Goal: Task Accomplishment & Management: Complete application form

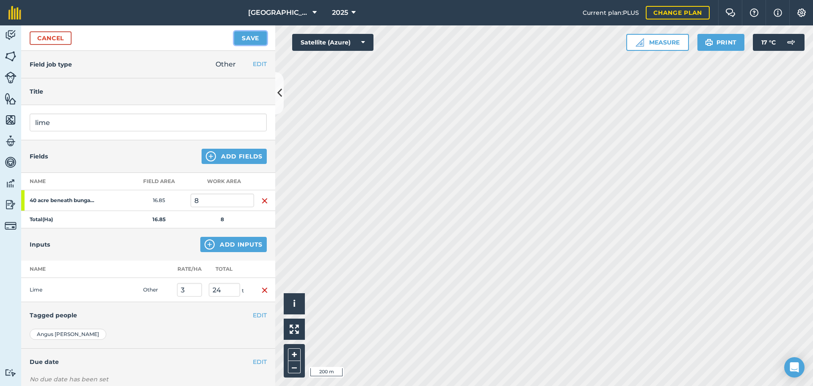
click at [261, 44] on button "Save" at bounding box center [250, 38] width 33 height 14
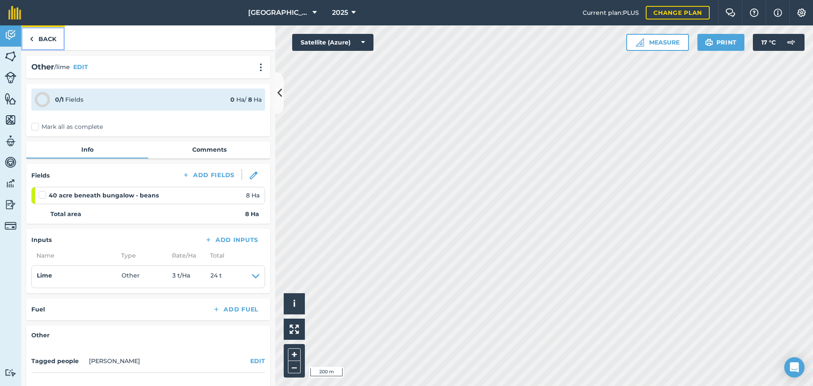
click at [38, 29] on link "Back" at bounding box center [43, 37] width 44 height 25
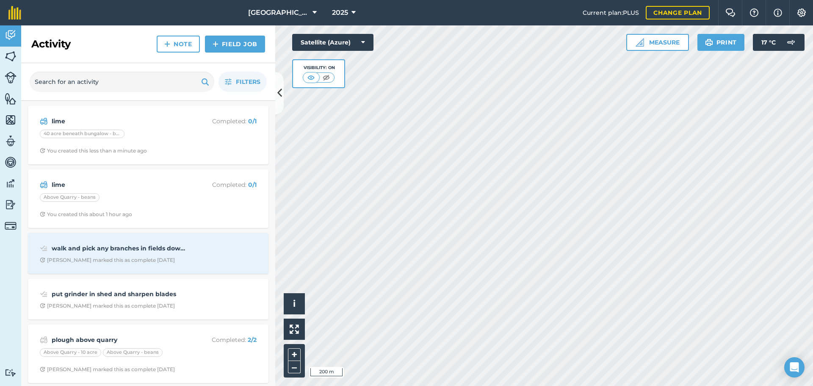
click at [130, 172] on div "lime Completed : 0 / 1 Above Quarry - beans You created this about 1 hour ago" at bounding box center [148, 198] width 241 height 58
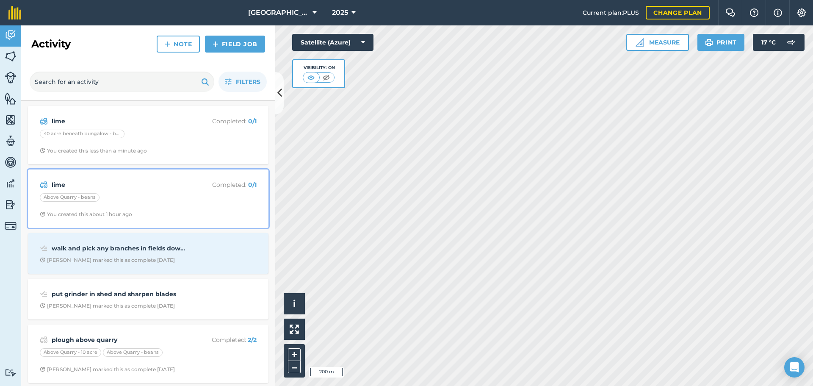
click at [133, 182] on strong "lime" at bounding box center [119, 184] width 134 height 9
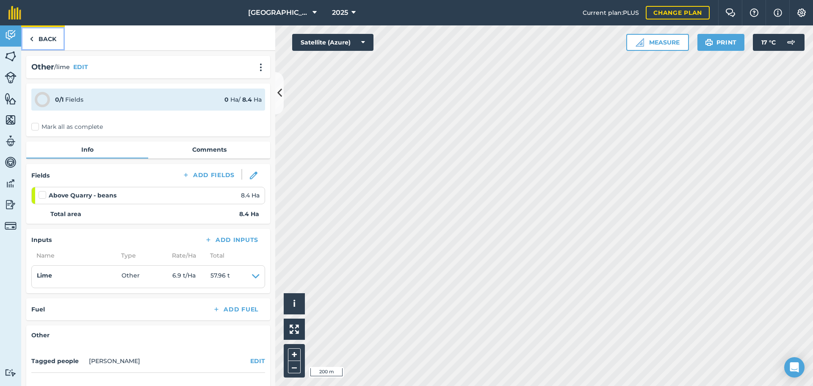
click at [49, 41] on link "Back" at bounding box center [43, 37] width 44 height 25
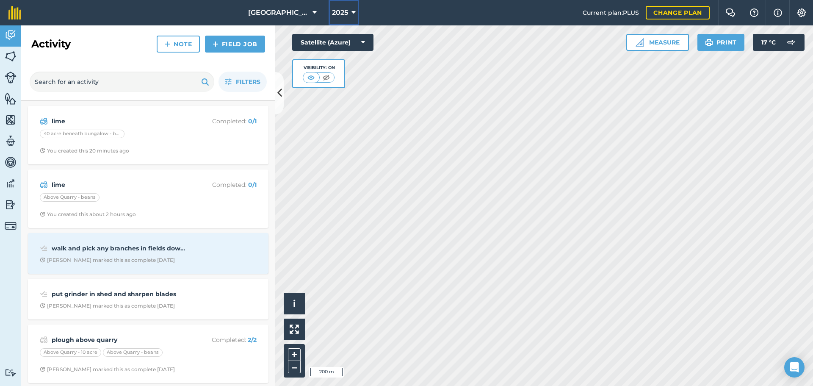
click at [349, 11] on button "2025" at bounding box center [344, 12] width 31 height 25
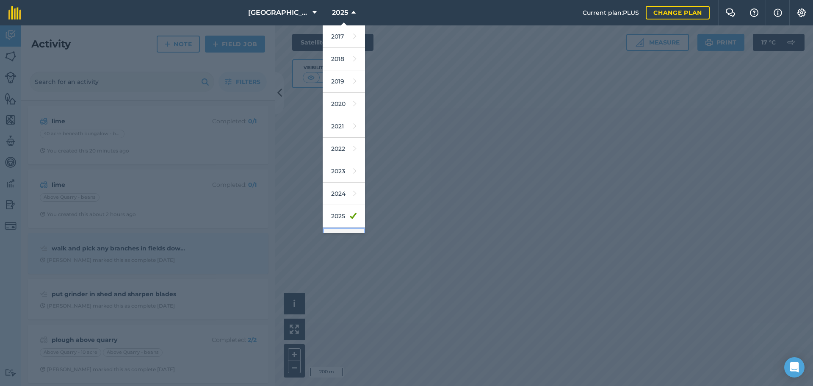
click at [336, 230] on link "2026" at bounding box center [344, 238] width 42 height 22
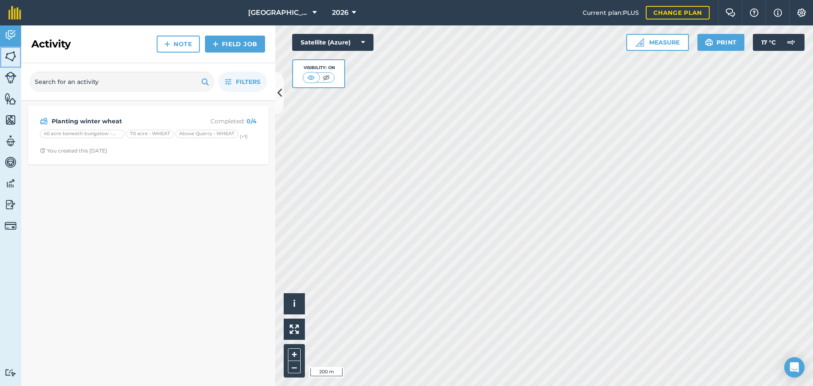
click at [9, 66] on link "Fields" at bounding box center [10, 57] width 21 height 21
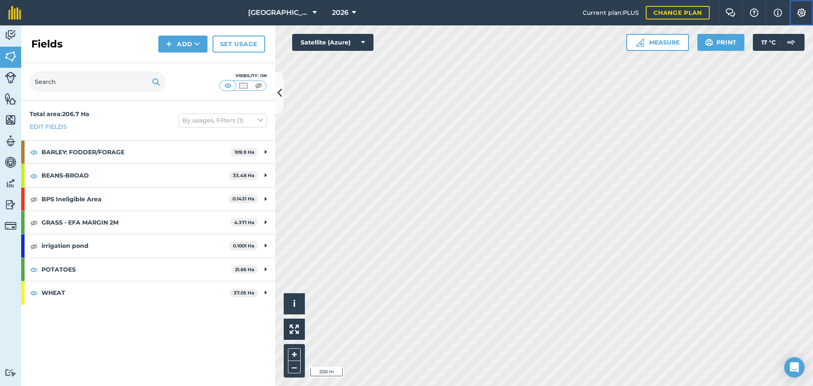
click at [806, 8] on button "Settings" at bounding box center [802, 12] width 24 height 25
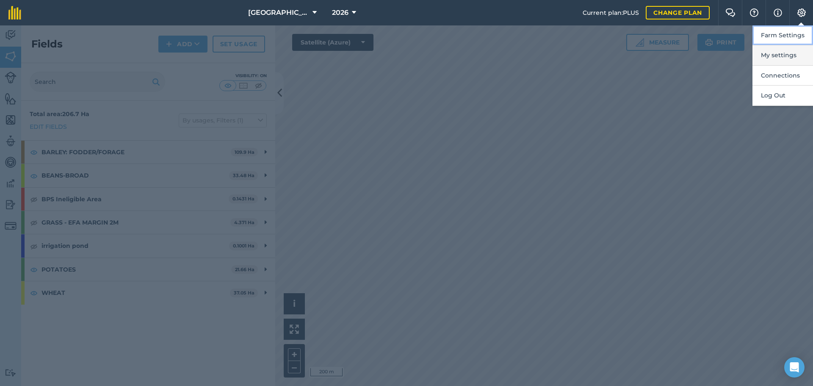
click at [766, 46] on ol "Farm Settings My settings Connections Log Out" at bounding box center [783, 65] width 61 height 80
click at [769, 55] on button "My settings" at bounding box center [783, 55] width 61 height 20
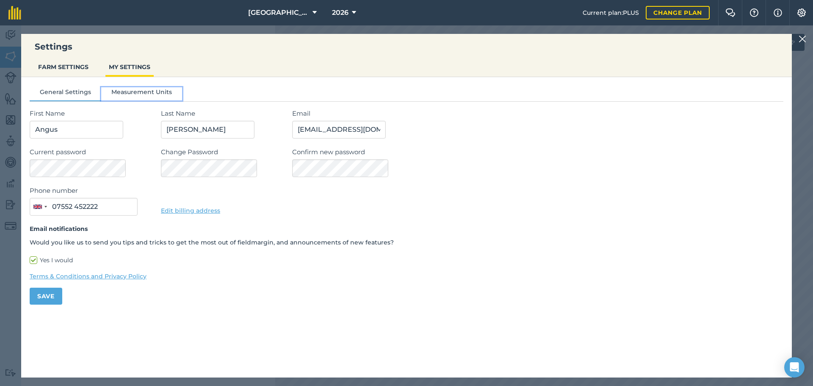
click at [134, 93] on button "Measurement Units" at bounding box center [141, 93] width 81 height 13
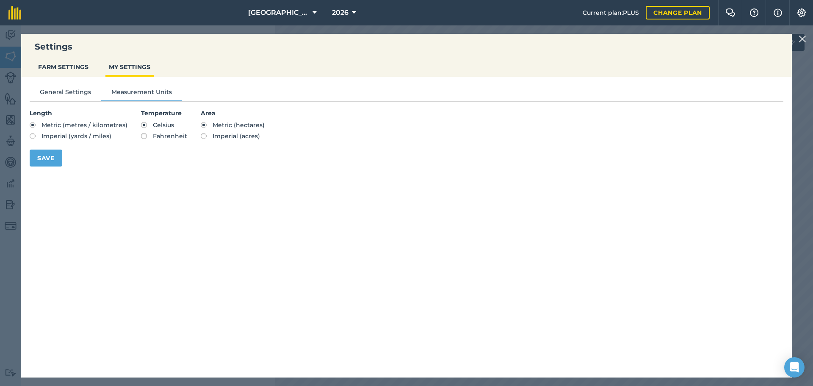
click at [221, 136] on span "Imperial (acres)" at bounding box center [236, 136] width 47 height 8
radio input "true"
radio input "false"
click at [43, 157] on button "Save" at bounding box center [46, 158] width 33 height 17
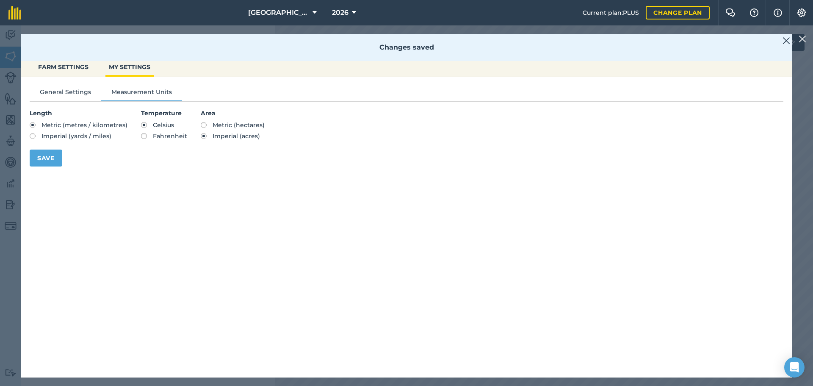
click at [0, 143] on html "Settings FARM SETTINGS MY SETTINGS Changes saved General Settings Measurement U…" at bounding box center [406, 193] width 813 height 386
click at [2, 143] on div "Settings FARM SETTINGS MY SETTINGS Changes saved General Settings Measurement U…" at bounding box center [406, 205] width 813 height 360
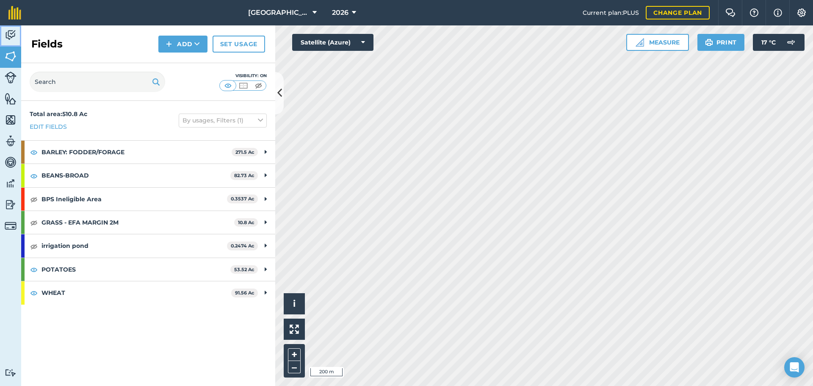
click at [10, 33] on img at bounding box center [11, 35] width 12 height 13
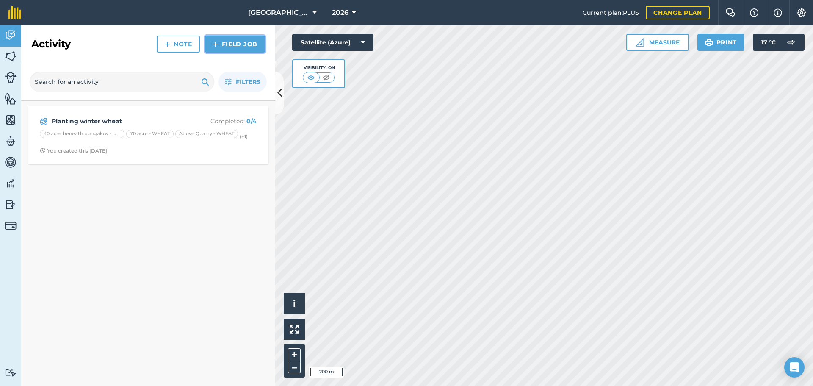
click at [228, 42] on link "Field Job" at bounding box center [235, 44] width 60 height 17
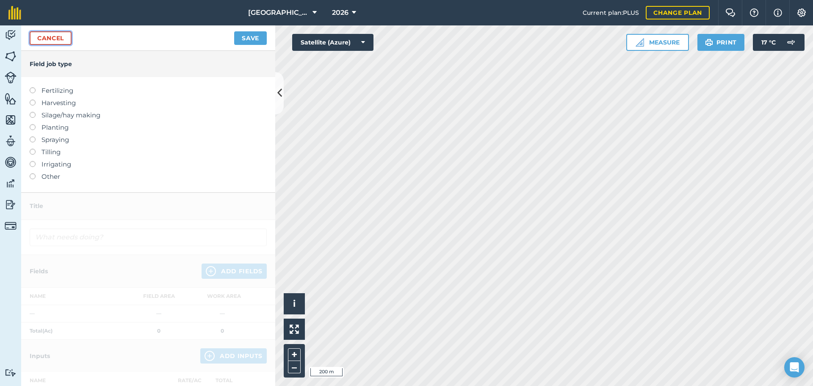
click at [49, 42] on link "Cancel" at bounding box center [51, 38] width 42 height 14
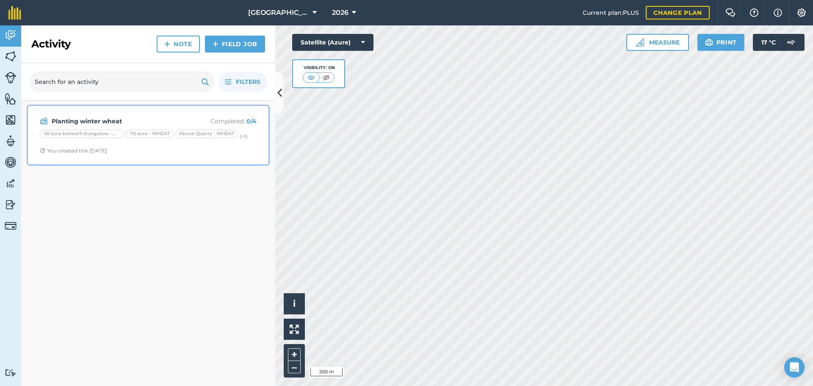
click at [139, 150] on span "You created this [DATE]" at bounding box center [148, 150] width 217 height 7
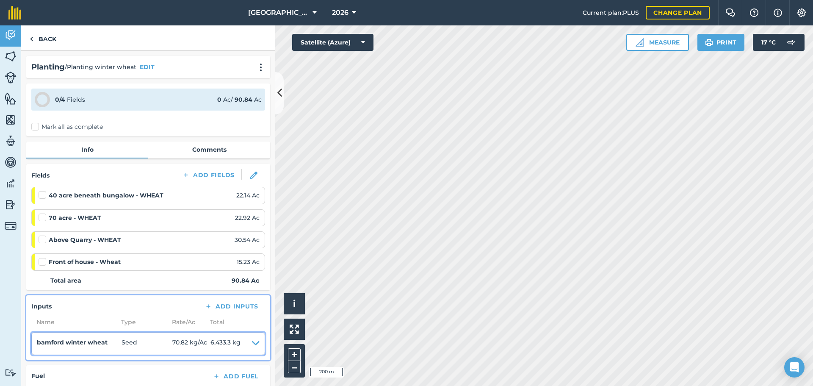
click at [252, 344] on icon at bounding box center [256, 344] width 8 height 12
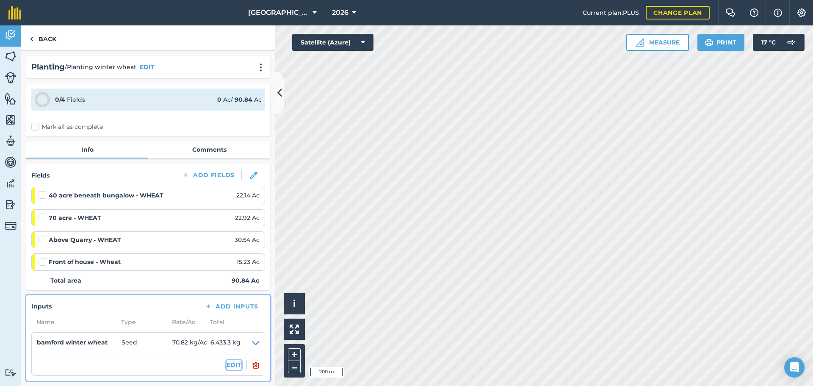
click at [227, 363] on button "EDIT" at bounding box center [234, 364] width 15 height 9
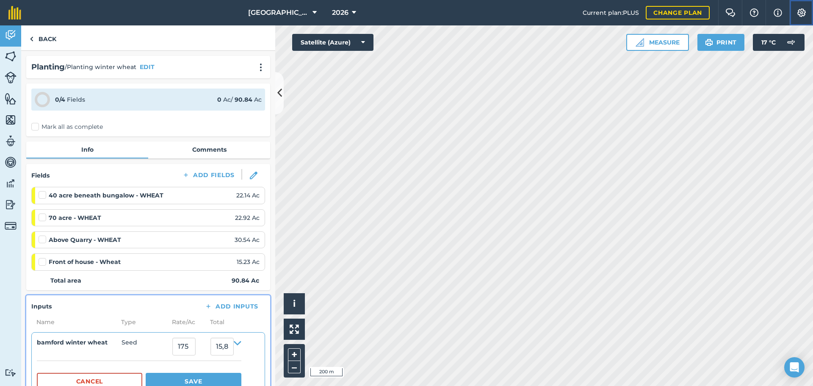
click at [803, 9] on img at bounding box center [802, 12] width 10 height 8
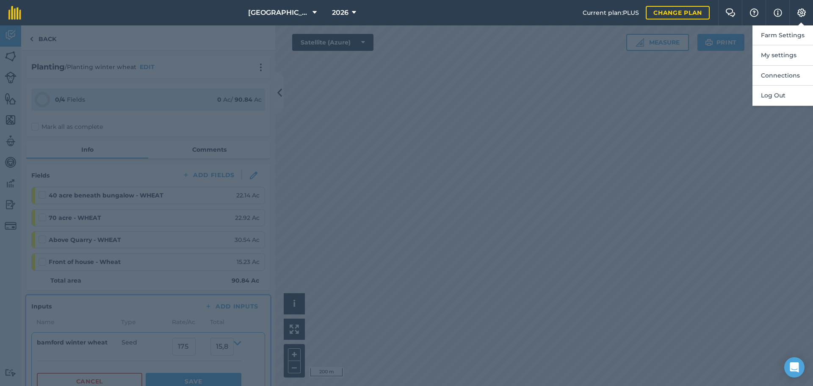
click at [624, 104] on div at bounding box center [406, 205] width 813 height 360
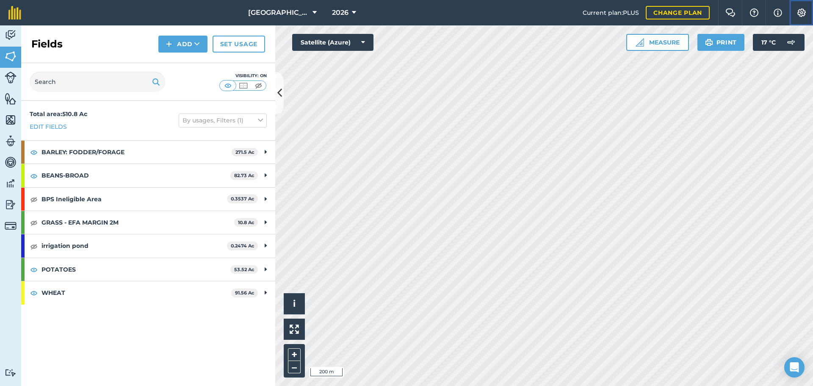
click at [806, 9] on img at bounding box center [802, 12] width 10 height 8
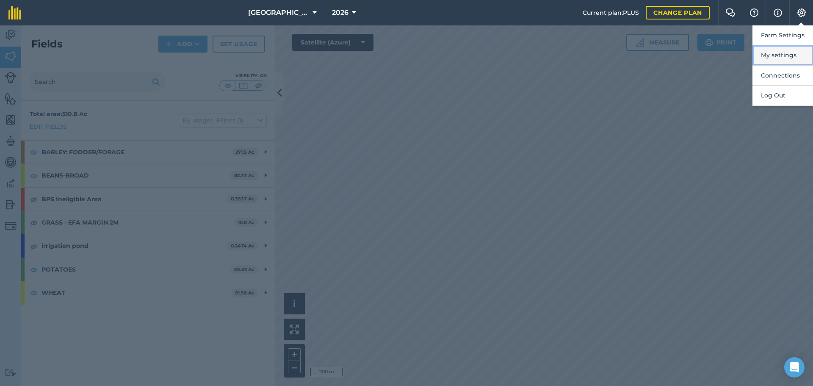
click at [767, 58] on button "My settings" at bounding box center [783, 55] width 61 height 20
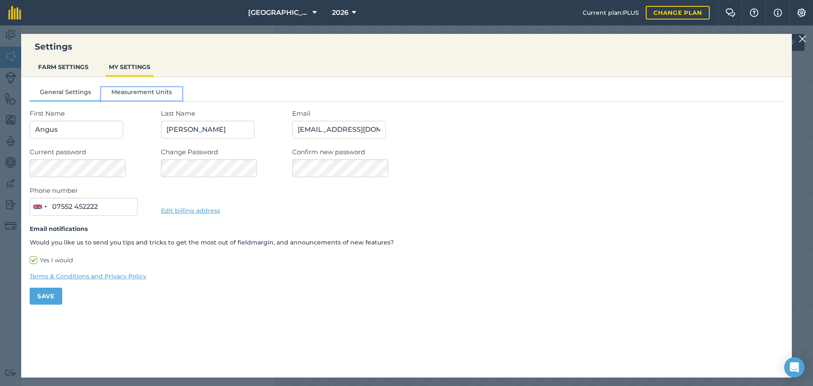
click at [133, 88] on button "Measurement Units" at bounding box center [141, 93] width 81 height 13
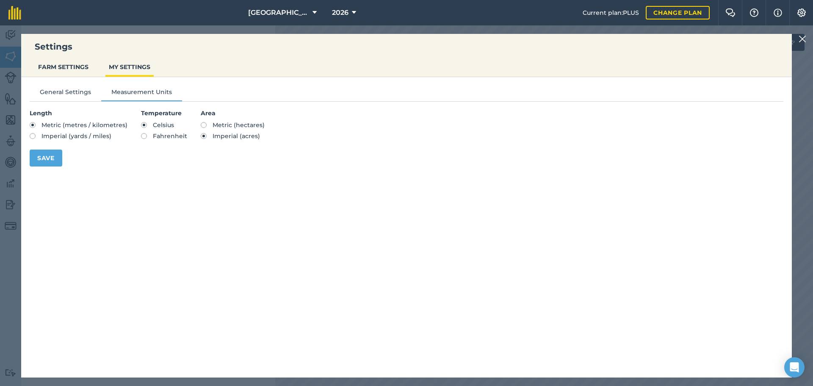
click at [213, 123] on span "Metric (hectares)" at bounding box center [239, 125] width 52 height 8
radio input "true"
radio input "false"
click at [56, 156] on button "Save" at bounding box center [46, 158] width 33 height 17
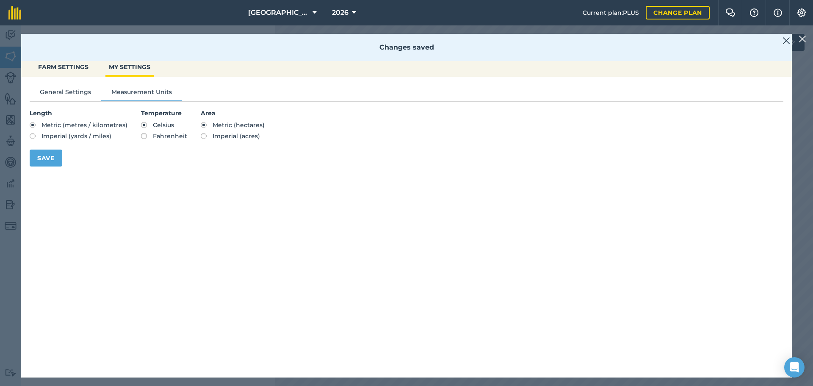
click at [8, 153] on div "Settings FARM SETTINGS MY SETTINGS Changes saved General Settings Measurement U…" at bounding box center [406, 205] width 813 height 360
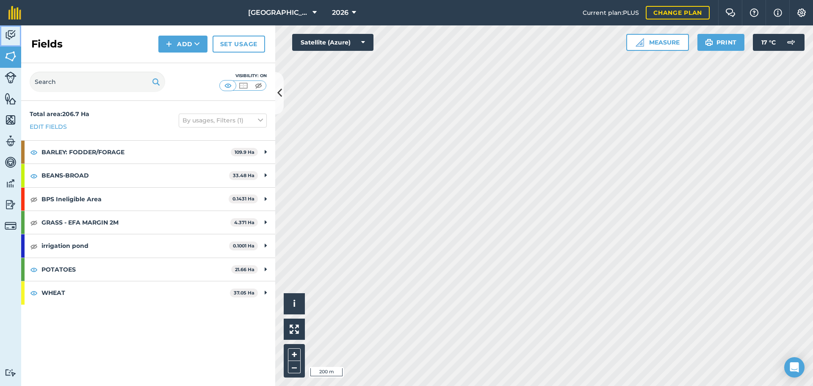
click at [8, 39] on img at bounding box center [11, 35] width 12 height 13
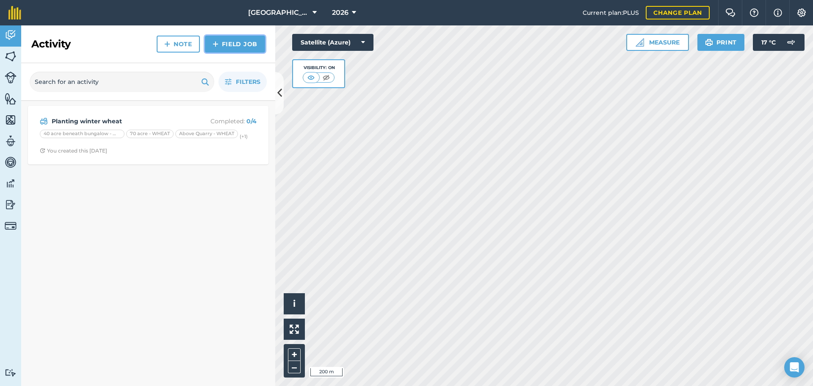
click at [222, 37] on link "Field Job" at bounding box center [235, 44] width 60 height 17
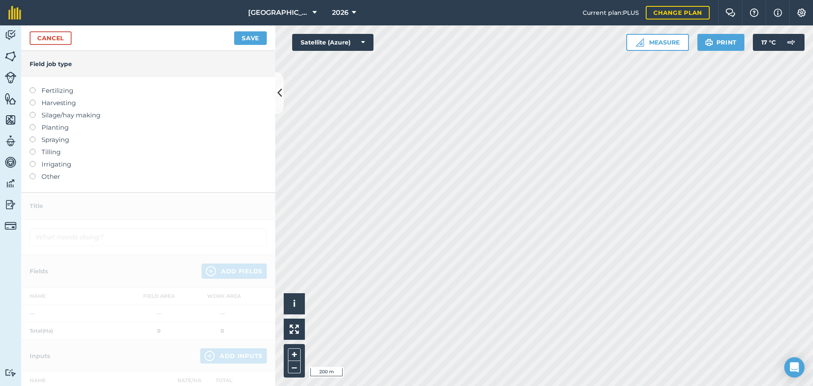
click at [47, 174] on label "Other" at bounding box center [148, 177] width 237 height 10
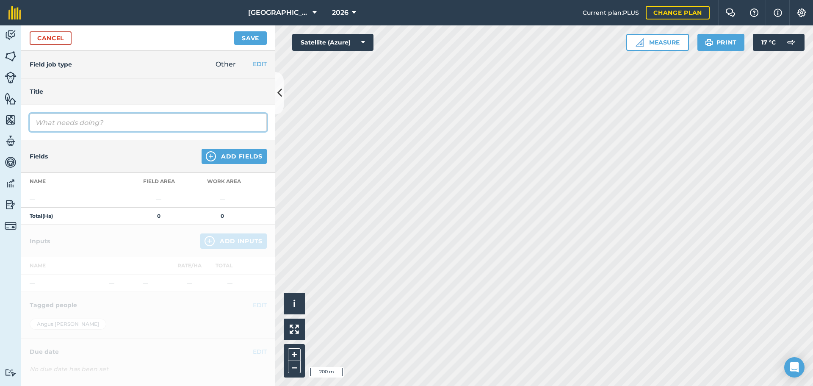
click at [68, 125] on input "text" at bounding box center [148, 123] width 237 height 18
type input "rolling wheat"
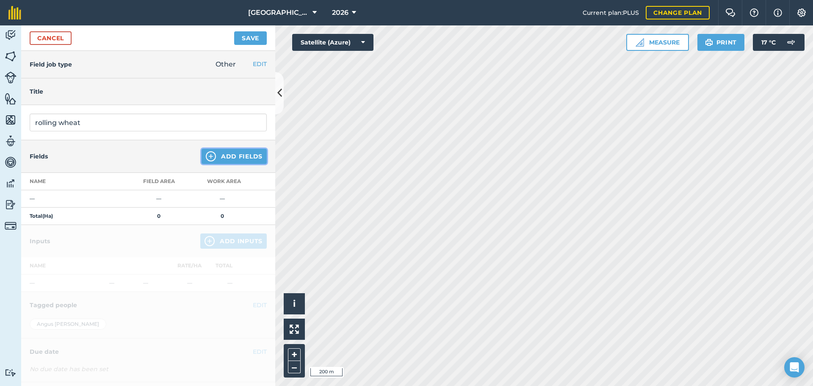
click at [220, 158] on button "Add Fields" at bounding box center [234, 156] width 65 height 15
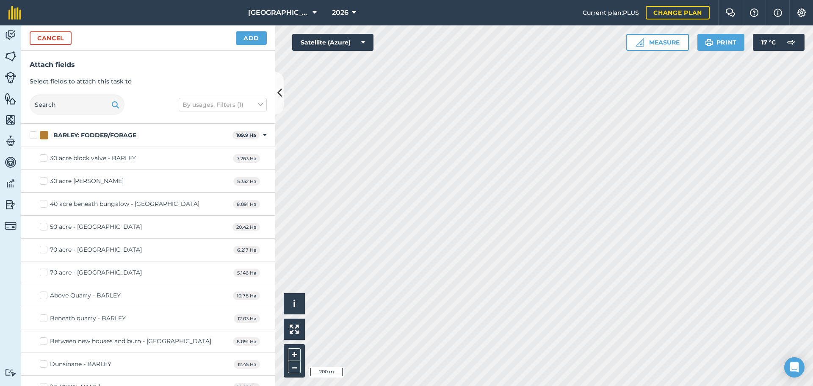
checkbox input "true"
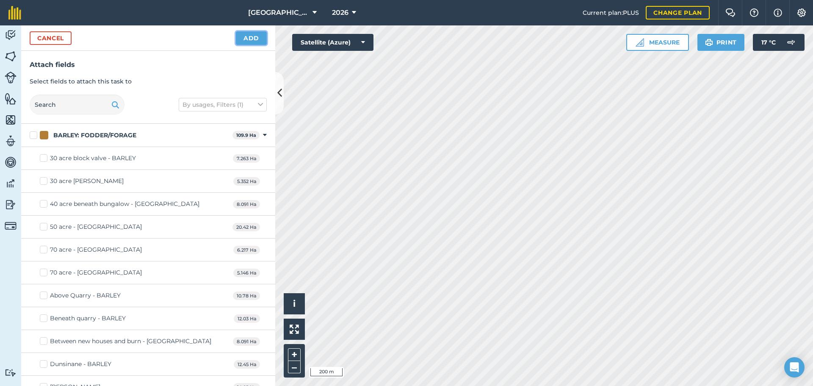
click at [240, 42] on button "Add" at bounding box center [251, 38] width 31 height 14
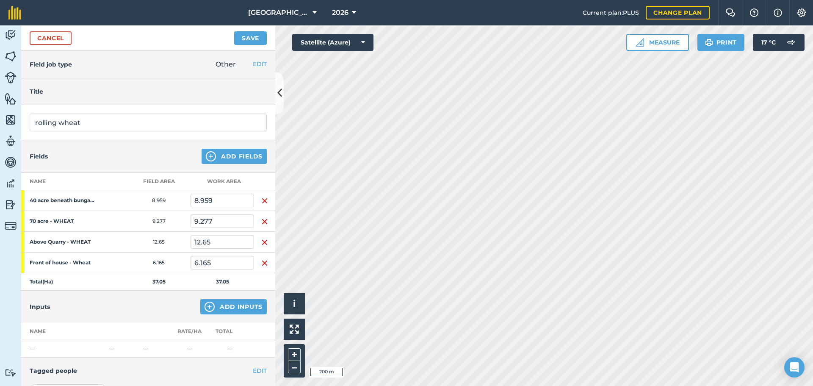
scroll to position [107, 0]
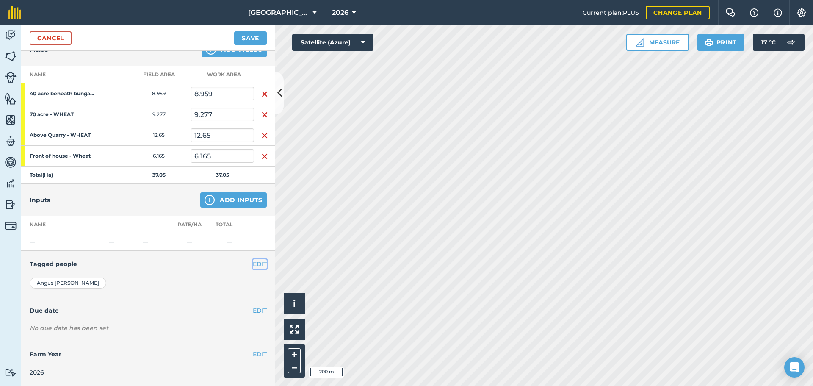
click at [253, 267] on button "EDIT" at bounding box center [260, 263] width 14 height 9
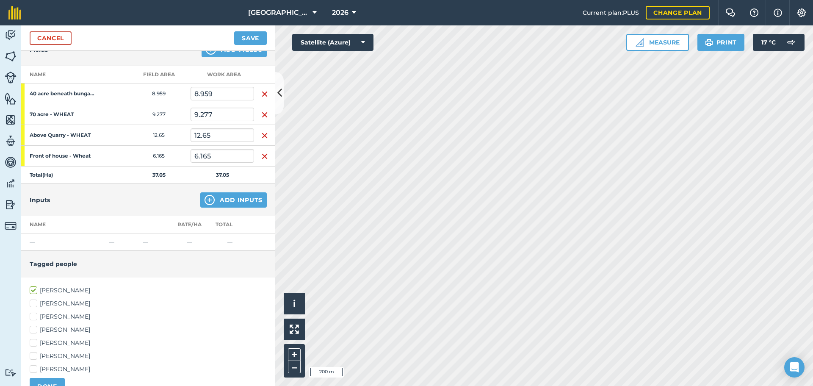
click at [65, 332] on label "[PERSON_NAME]" at bounding box center [148, 329] width 237 height 9
click at [35, 331] on input "[PERSON_NAME]" at bounding box center [33, 328] width 6 height 6
checkbox input "true"
click at [50, 383] on button "DONE" at bounding box center [47, 386] width 35 height 17
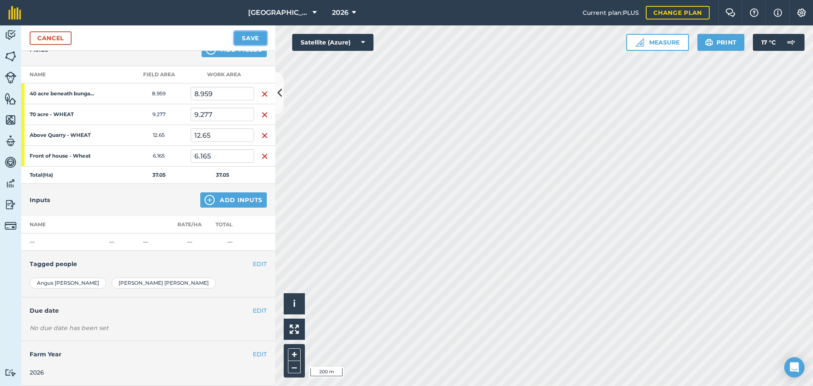
click at [253, 42] on button "Save" at bounding box center [250, 38] width 33 height 14
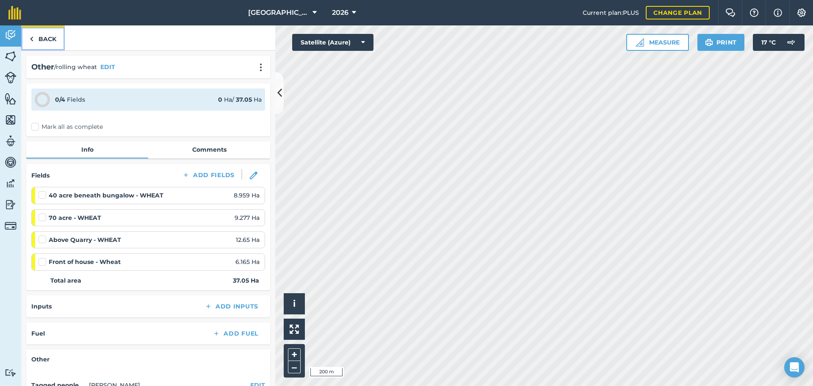
click at [36, 38] on link "Back" at bounding box center [43, 37] width 44 height 25
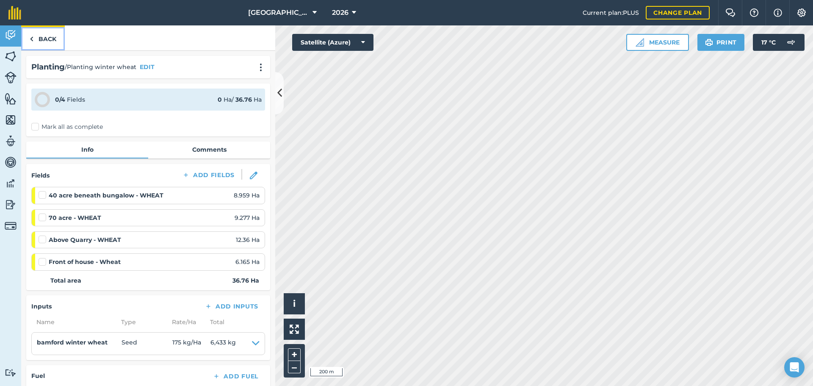
click at [42, 36] on link "Back" at bounding box center [43, 37] width 44 height 25
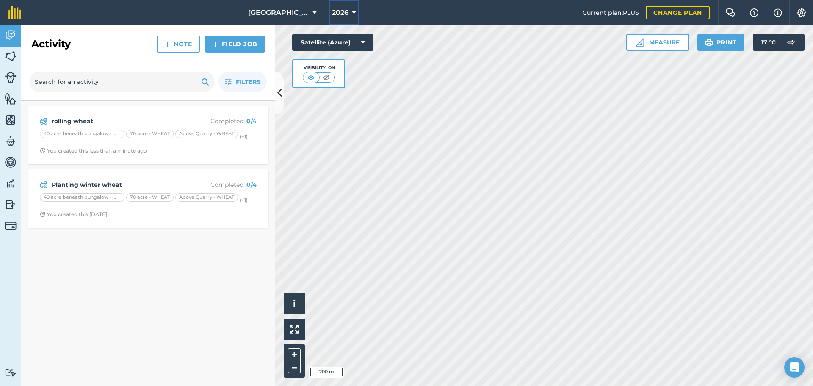
click at [342, 10] on span "2026" at bounding box center [340, 13] width 17 height 10
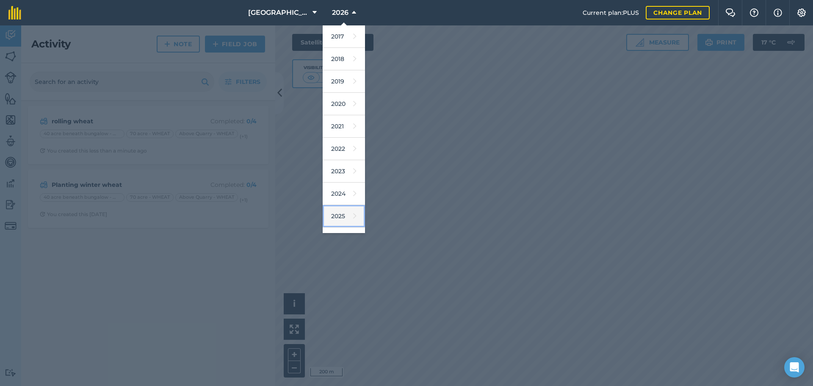
click at [339, 214] on link "2025" at bounding box center [344, 216] width 42 height 22
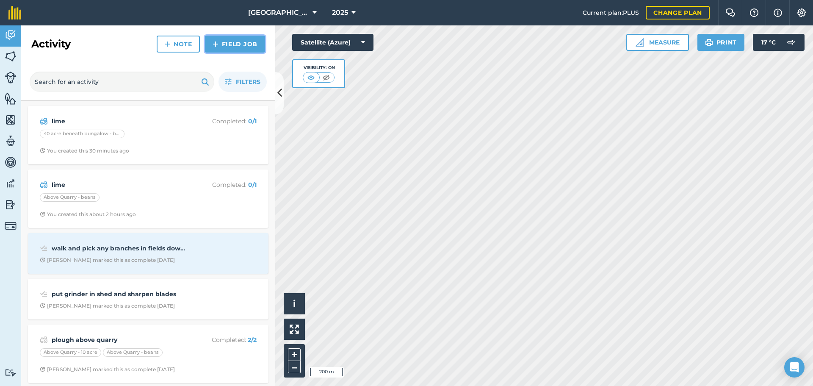
click at [228, 46] on link "Field Job" at bounding box center [235, 44] width 60 height 17
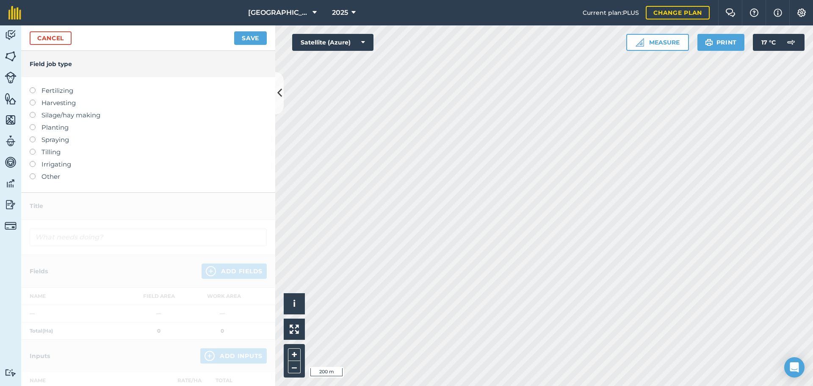
click at [53, 175] on label "Other" at bounding box center [148, 177] width 237 height 10
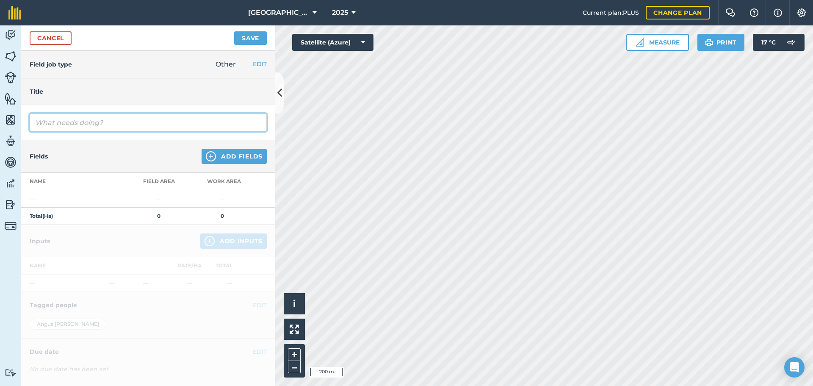
click at [78, 122] on input "text" at bounding box center [148, 123] width 237 height 18
type input "subsoiling"
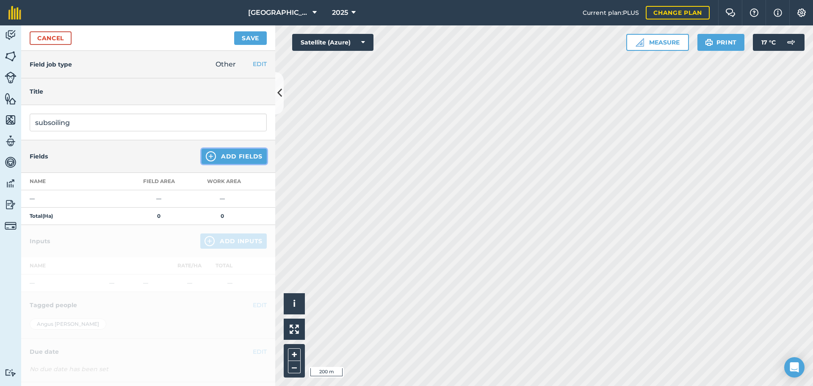
click at [221, 154] on button "Add Fields" at bounding box center [234, 156] width 65 height 15
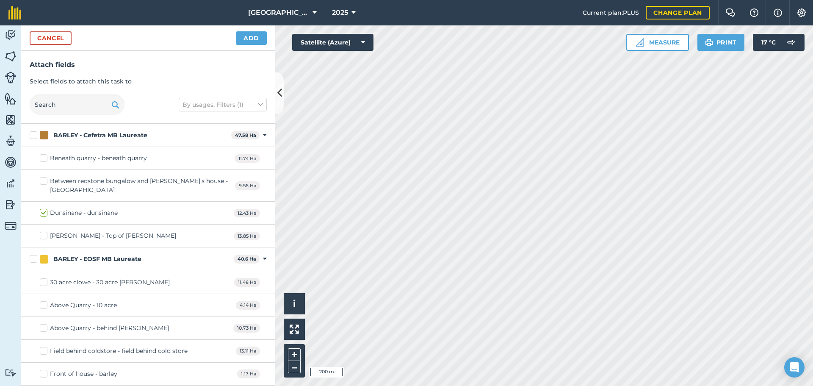
checkbox input "true"
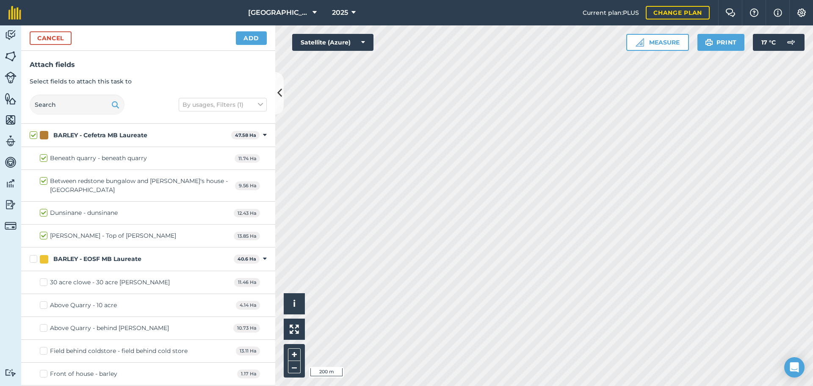
checkbox input "true"
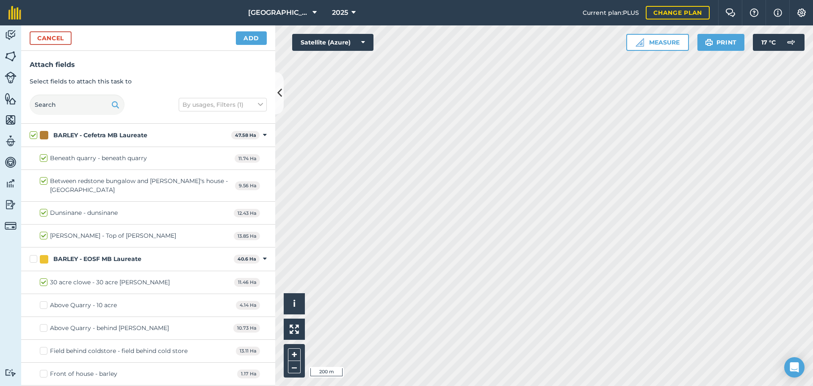
checkbox input "true"
click at [252, 35] on button "Add" at bounding box center [251, 38] width 31 height 14
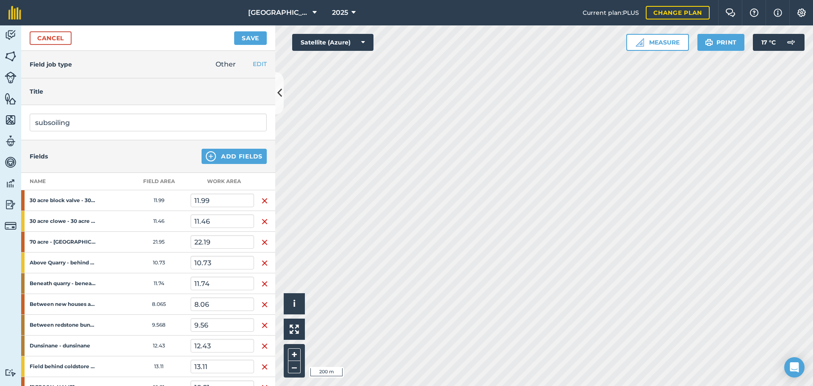
scroll to position [252, 0]
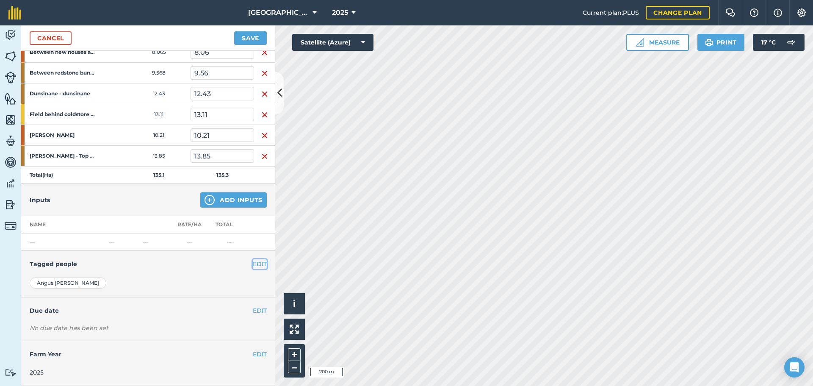
click at [255, 265] on button "EDIT" at bounding box center [260, 263] width 14 height 9
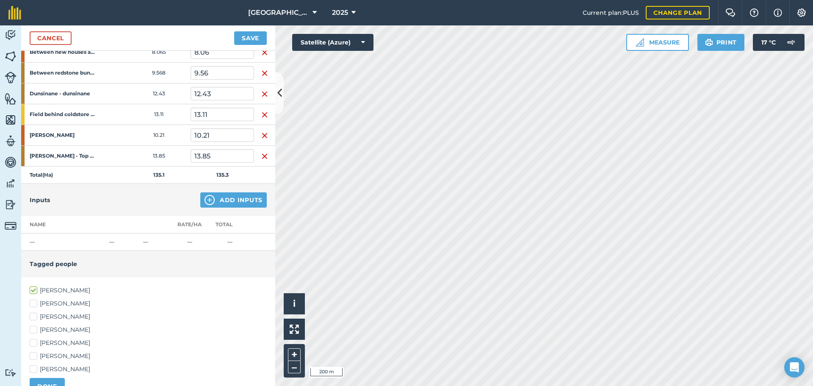
click at [53, 333] on label "[PERSON_NAME]" at bounding box center [148, 329] width 237 height 9
click at [35, 331] on input "[PERSON_NAME]" at bounding box center [33, 328] width 6 height 6
checkbox input "true"
click at [42, 380] on button "DONE" at bounding box center [47, 386] width 35 height 17
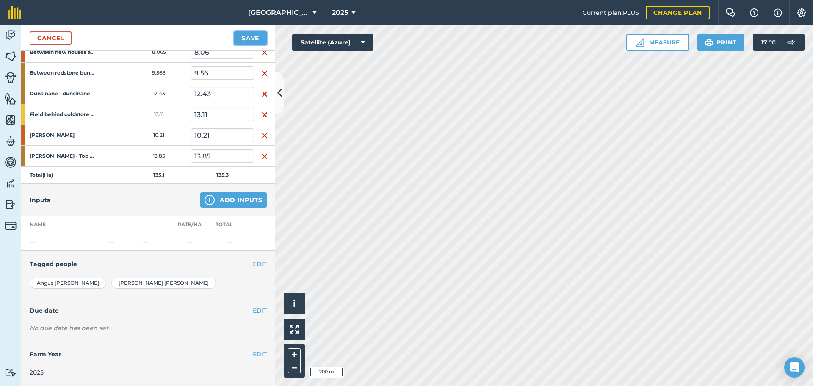
click at [248, 36] on button "Save" at bounding box center [250, 38] width 33 height 14
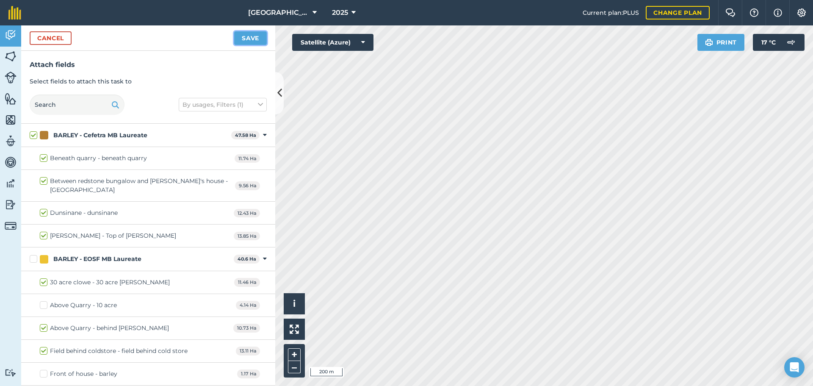
click at [243, 34] on button "Save" at bounding box center [250, 38] width 33 height 14
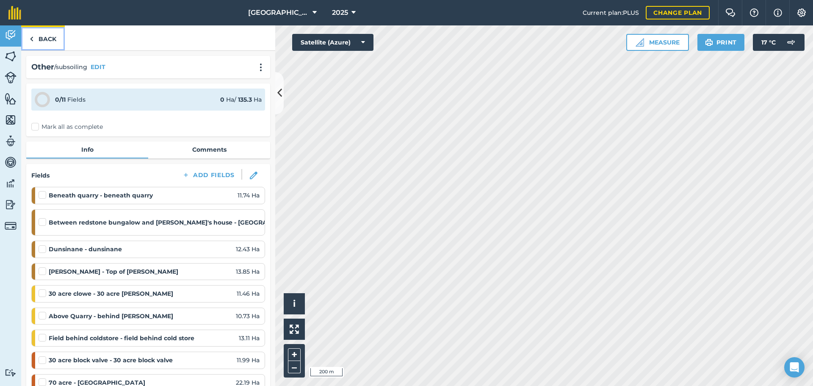
click at [51, 39] on link "Back" at bounding box center [43, 37] width 44 height 25
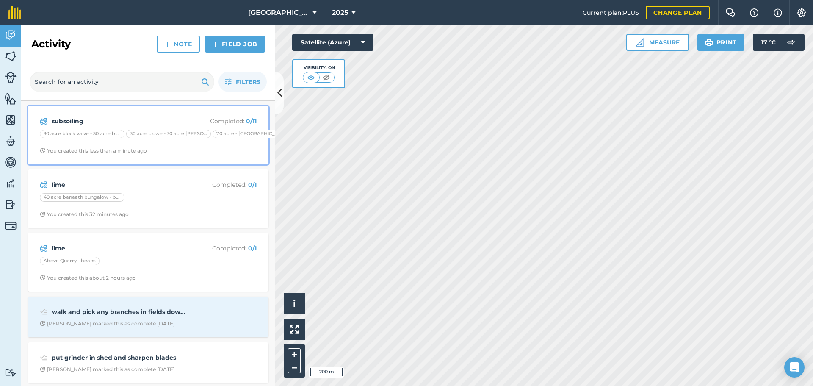
click at [182, 148] on span "You created this less than a minute ago" at bounding box center [148, 150] width 217 height 7
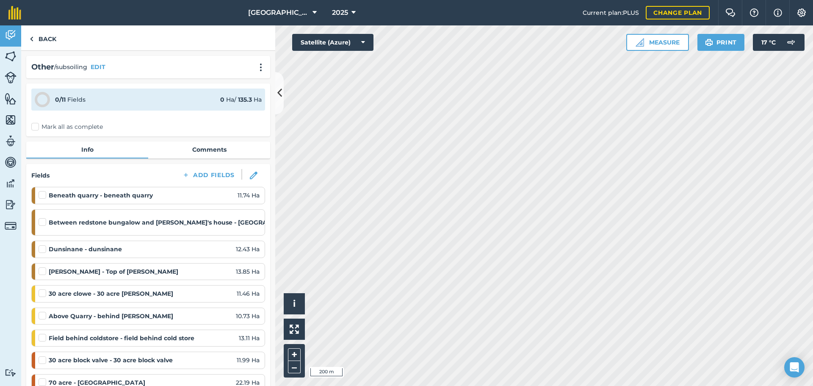
click at [42, 191] on label at bounding box center [44, 191] width 10 height 0
click at [42, 195] on input "checkbox" at bounding box center [42, 194] width 6 height 6
checkbox input "false"
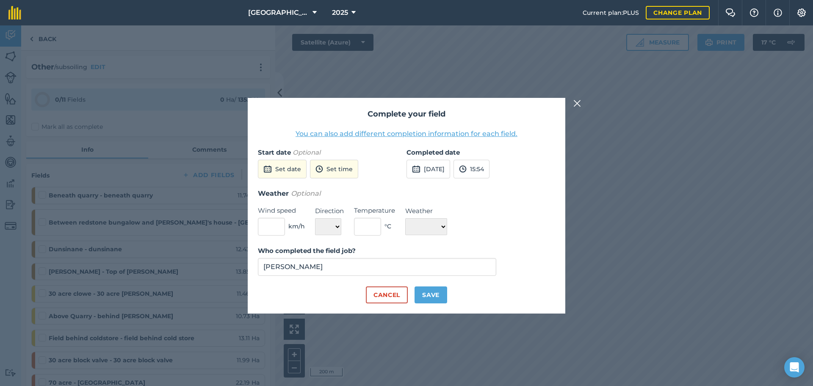
click at [578, 105] on img at bounding box center [578, 103] width 8 height 10
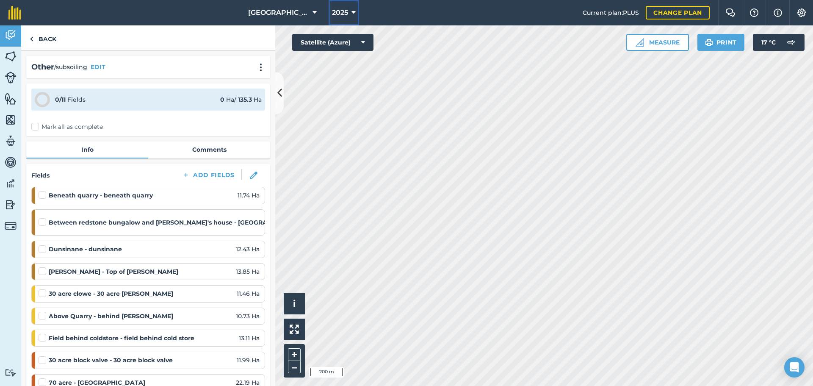
click at [349, 9] on button "2025" at bounding box center [344, 12] width 31 height 25
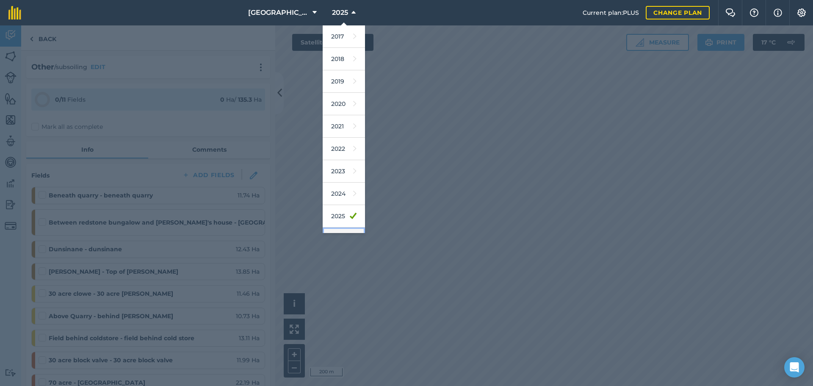
click at [333, 227] on link "2026" at bounding box center [344, 238] width 42 height 22
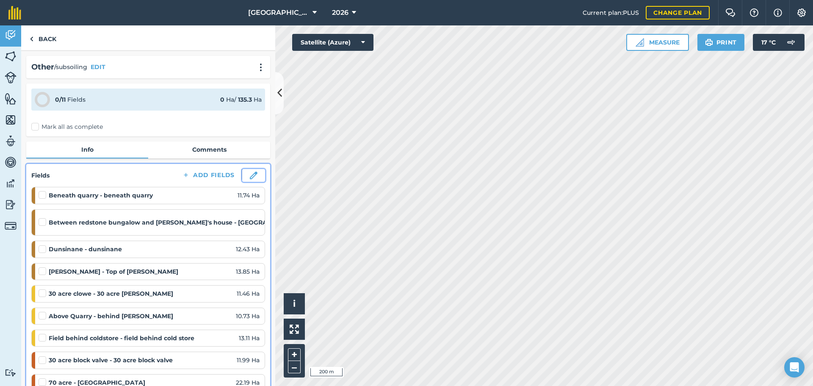
click at [250, 179] on img at bounding box center [254, 176] width 8 height 8
